Goal: Find specific page/section: Find specific page/section

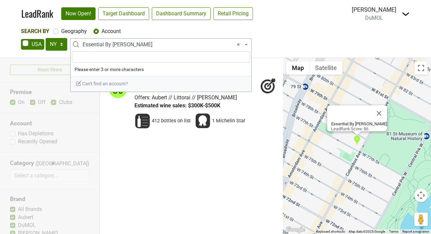
select select "NY"
select select "124211173"
select select
click at [54, 44] on select "AK AL AR AZ CA CO CT DC DE FL [GEOGRAPHIC_DATA] HI IA ID IL IN KS [GEOGRAPHIC_D…" at bounding box center [57, 44] width 22 height 13
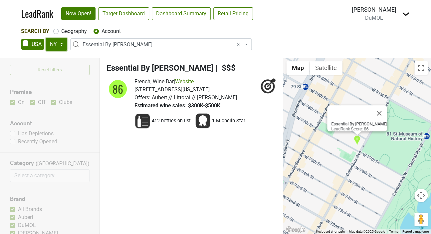
select select "FL"
click at [46, 38] on select "AK AL AR AZ CA CO CT DC DE FL [GEOGRAPHIC_DATA] HI IA ID IL IN KS [GEOGRAPHIC_D…" at bounding box center [57, 44] width 22 height 13
select select
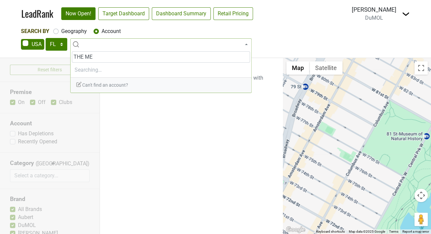
type input "THE MED"
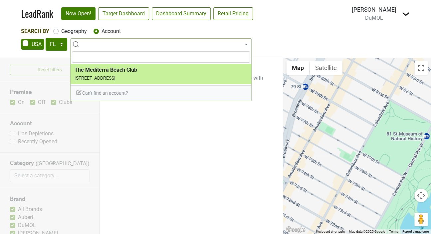
select select "95981"
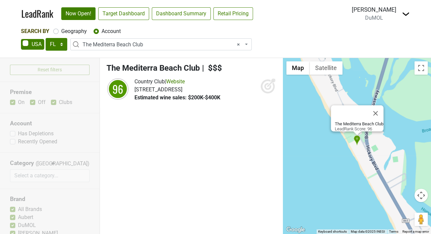
click at [420, 195] on button "Map camera controls" at bounding box center [420, 194] width 13 height 13
click at [404, 212] on button "Zoom out" at bounding box center [404, 211] width 13 height 13
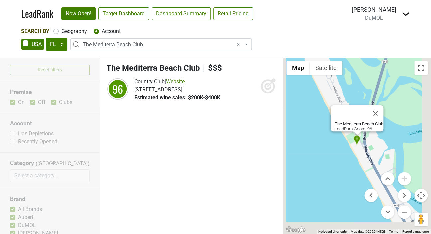
click at [404, 212] on button "Zoom out" at bounding box center [404, 211] width 13 height 13
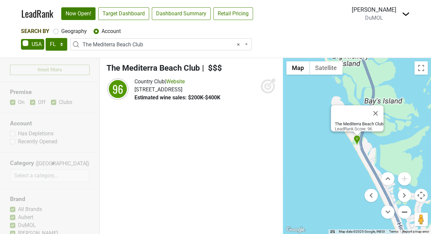
click at [404, 212] on button "Zoom out" at bounding box center [404, 211] width 13 height 13
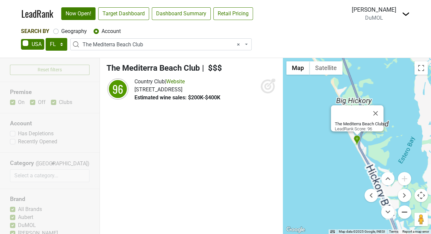
click at [404, 212] on button "Zoom out" at bounding box center [404, 211] width 13 height 13
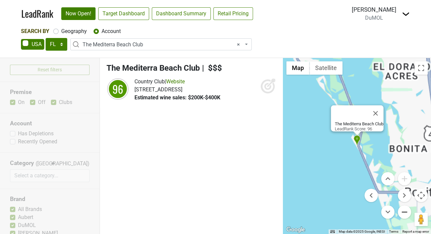
click at [404, 212] on button "Zoom out" at bounding box center [404, 211] width 13 height 13
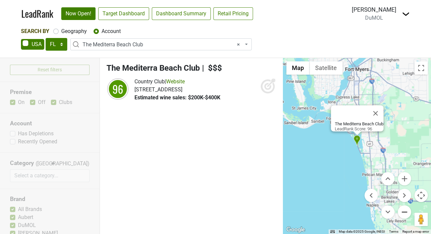
click at [404, 212] on button "Zoom out" at bounding box center [404, 211] width 13 height 13
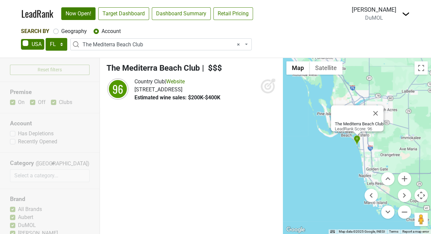
click at [122, 46] on span "× The Mediterra Beach Club" at bounding box center [163, 45] width 161 height 8
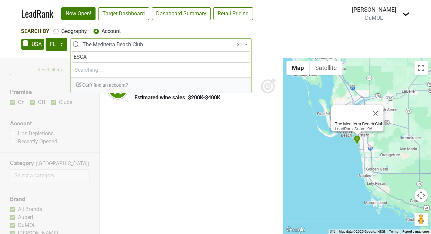
type input "ESCAL"
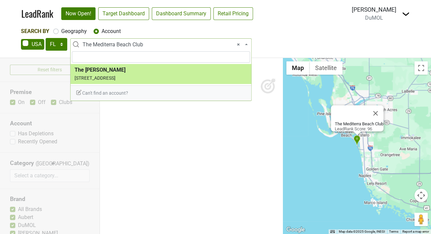
select select "107189"
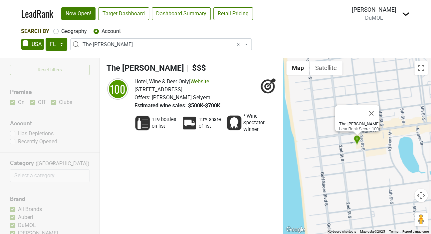
click at [104, 44] on span "× The [PERSON_NAME]" at bounding box center [163, 45] width 161 height 8
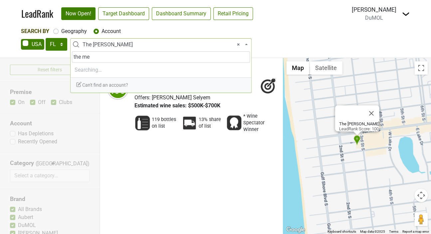
type input "the med"
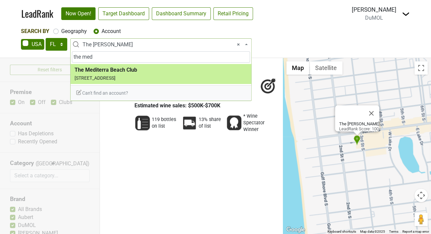
select select "95981"
